Goal: Task Accomplishment & Management: Complete application form

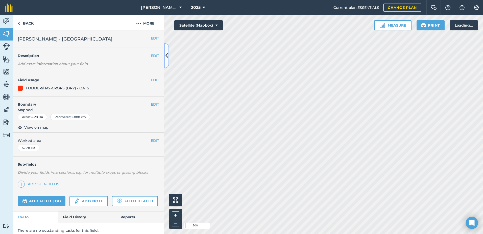
click at [167, 54] on icon at bounding box center [167, 55] width 3 height 9
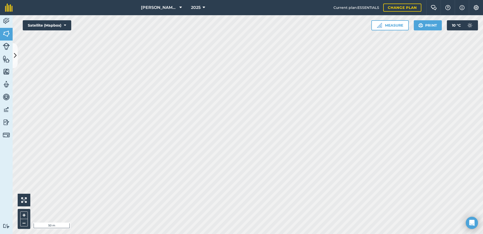
click at [276, 233] on html "[PERSON_NAME] ASAHI PADDOCKS 2025 Current plan : ESSENTIALS Change plan Farm Ch…" at bounding box center [241, 117] width 483 height 234
click at [278, 233] on html "[PERSON_NAME] ASAHI PADDOCKS 2025 Current plan : ESSENTIALS Change plan Farm Ch…" at bounding box center [241, 117] width 483 height 234
click at [17, 56] on button at bounding box center [15, 55] width 5 height 25
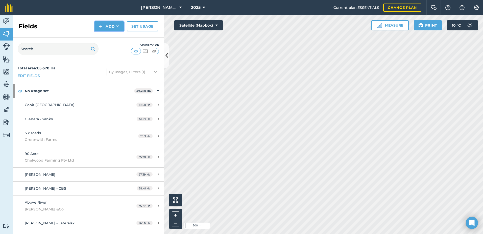
click at [114, 28] on button "Add" at bounding box center [109, 26] width 29 height 10
click at [107, 41] on link "Draw" at bounding box center [109, 37] width 28 height 11
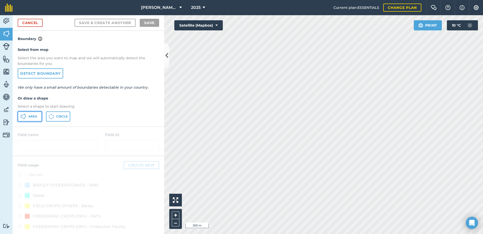
click at [32, 117] on span "Area" at bounding box center [32, 116] width 9 height 4
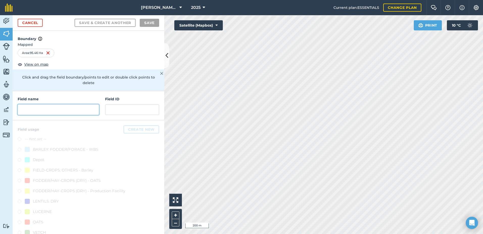
click at [22, 108] on input "text" at bounding box center [58, 109] width 81 height 11
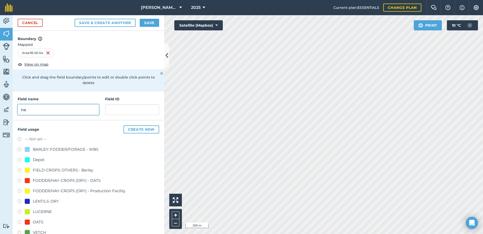
type input "n"
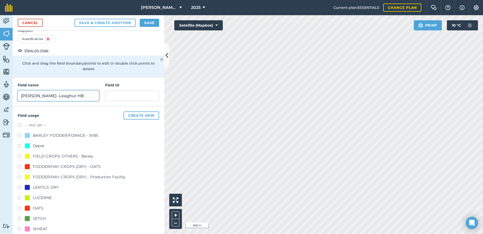
scroll to position [21, 0]
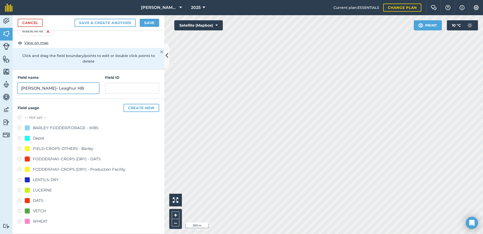
type input "[PERSON_NAME]- Leaghur HB"
click at [19, 221] on label at bounding box center [21, 221] width 7 height 5
radio input "true"
click at [151, 23] on button "Save" at bounding box center [149, 23] width 19 height 8
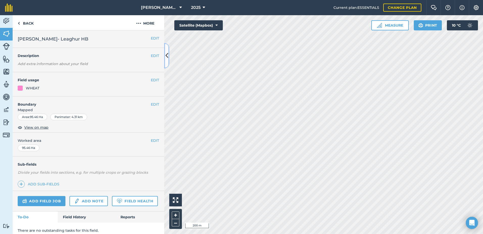
click at [166, 55] on icon at bounding box center [167, 55] width 3 height 9
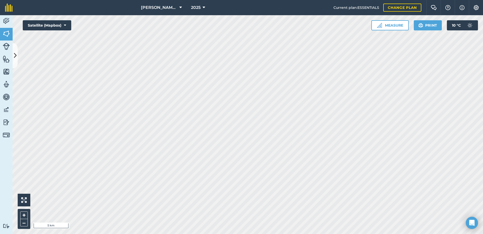
click at [0, 212] on html "[PERSON_NAME] ASAHI PADDOCKS 2025 Current plan : ESSENTIALS Change plan Farm Ch…" at bounding box center [241, 117] width 483 height 234
click at [101, 233] on html "[PERSON_NAME] ASAHI PADDOCKS 2025 Current plan : ESSENTIALS Change plan Farm Ch…" at bounding box center [241, 117] width 483 height 234
